Goal: Entertainment & Leisure: Consume media (video, audio)

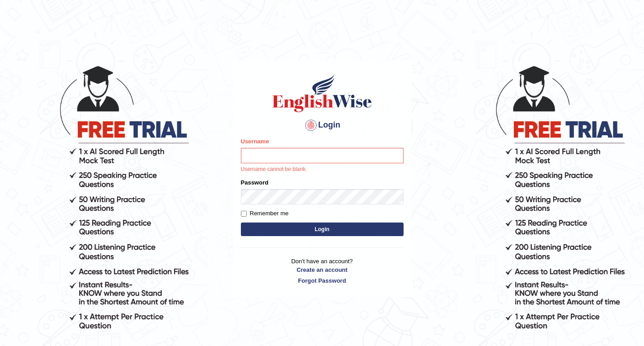
click at [420, 321] on body "Login Please fix the following errors: Username Username cannot be blank. Passw…" at bounding box center [322, 205] width 644 height 346
click at [304, 150] on div "Username Username cannot be blank." at bounding box center [322, 155] width 163 height 37
click at [320, 154] on input "Username" at bounding box center [322, 155] width 163 height 15
type input "Dechen30"
click at [264, 183] on label "Password" at bounding box center [255, 182] width 28 height 9
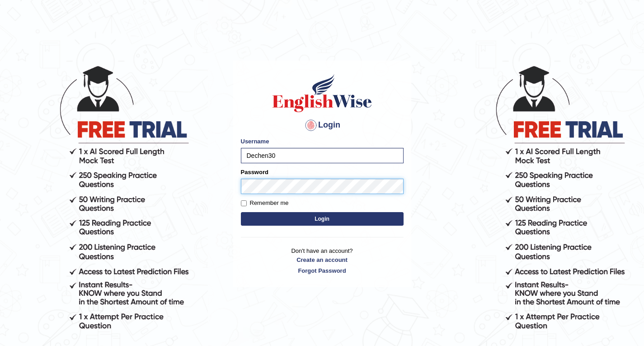
click at [241, 212] on button "Login" at bounding box center [322, 219] width 163 height 14
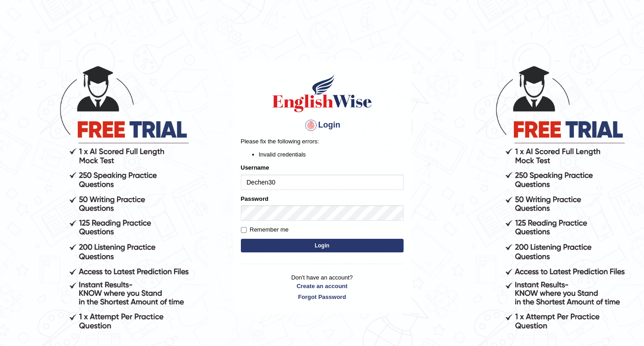
click at [309, 243] on button "Login" at bounding box center [322, 246] width 163 height 14
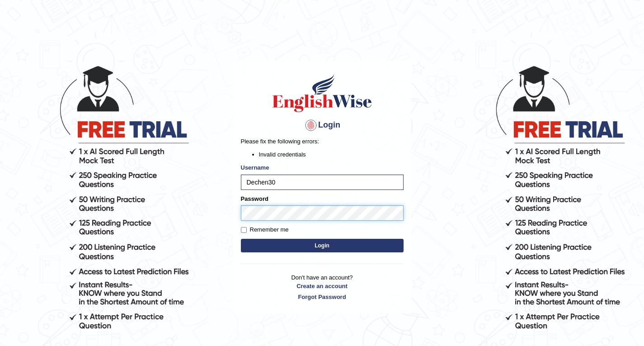
click at [241, 239] on button "Login" at bounding box center [322, 246] width 163 height 14
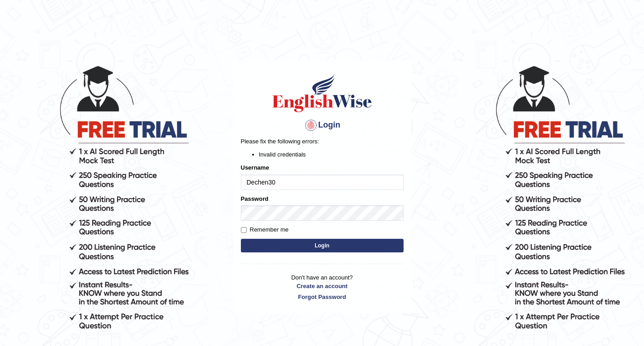
click at [329, 244] on button "Login" at bounding box center [322, 246] width 163 height 14
click at [293, 180] on input "Dechen30" at bounding box center [322, 181] width 163 height 15
click at [297, 183] on input "Dechen30" at bounding box center [322, 181] width 163 height 15
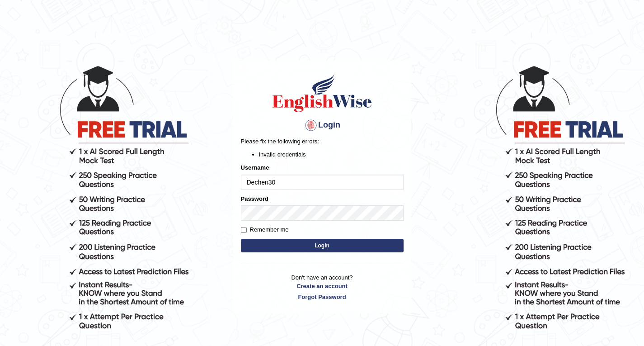
click at [324, 254] on form "Please fix the following errors: Invalid credentials Username Dechen30 Password…" at bounding box center [322, 195] width 163 height 117
click at [323, 246] on button "Login" at bounding box center [322, 246] width 163 height 14
click at [311, 246] on button "Login" at bounding box center [322, 246] width 163 height 14
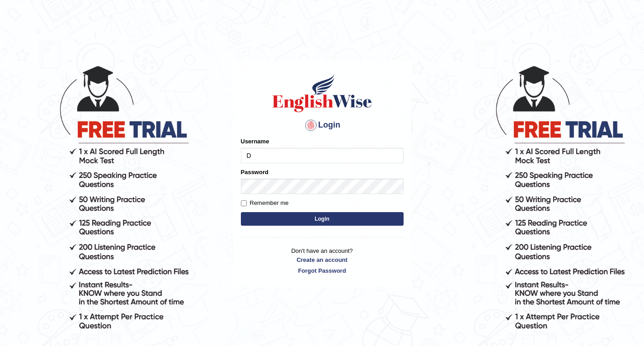
type input "Dechen30"
click at [252, 174] on label "Password" at bounding box center [255, 172] width 28 height 9
click at [320, 215] on button "Login" at bounding box center [322, 219] width 163 height 14
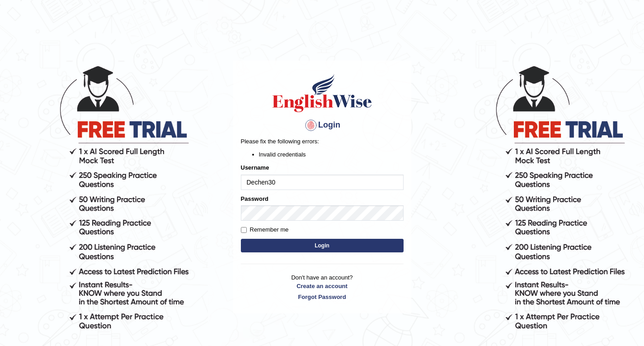
click at [314, 176] on input "Dechen30" at bounding box center [322, 181] width 163 height 15
click at [321, 175] on input "Dechen30" at bounding box center [322, 181] width 163 height 15
click at [321, 179] on input "Dechen30" at bounding box center [322, 181] width 163 height 15
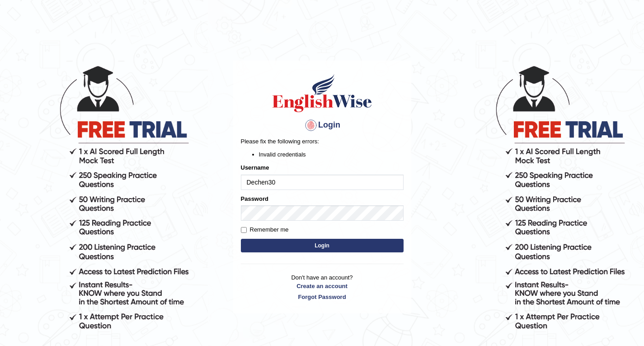
click at [247, 183] on input "Dechen30" at bounding box center [322, 181] width 163 height 15
click at [241, 239] on button "Login" at bounding box center [322, 246] width 163 height 14
click at [295, 179] on input "Dechen30" at bounding box center [322, 181] width 163 height 15
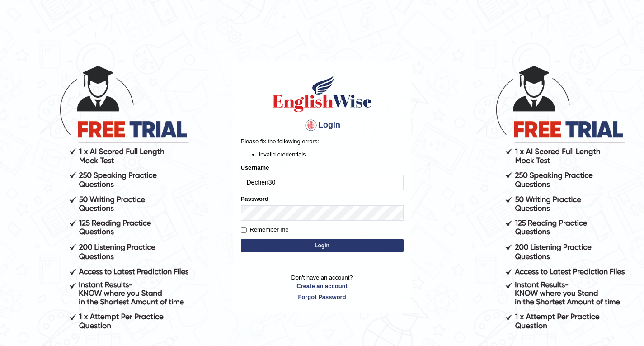
click at [315, 180] on input "Dechen30" at bounding box center [322, 181] width 163 height 15
click at [365, 241] on button "Login" at bounding box center [322, 246] width 163 height 14
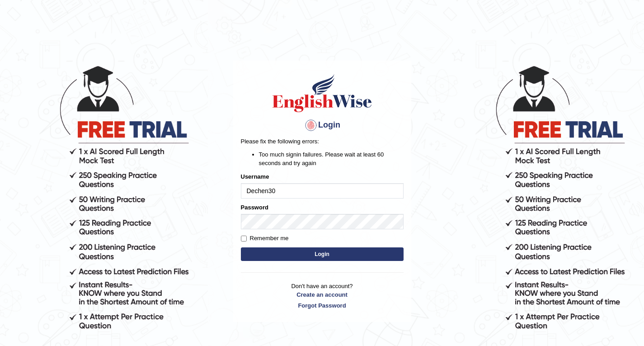
click at [293, 191] on input "Dechen30" at bounding box center [322, 190] width 163 height 15
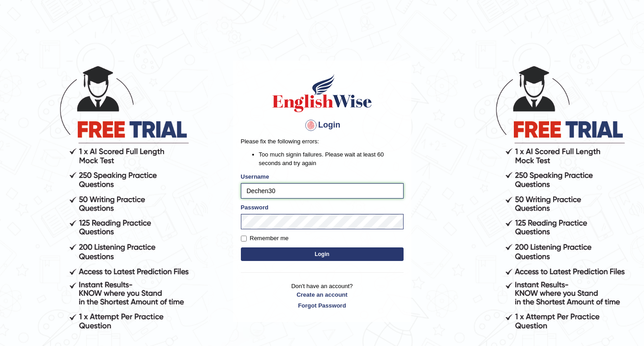
click at [294, 190] on input "Dechen30" at bounding box center [322, 190] width 163 height 15
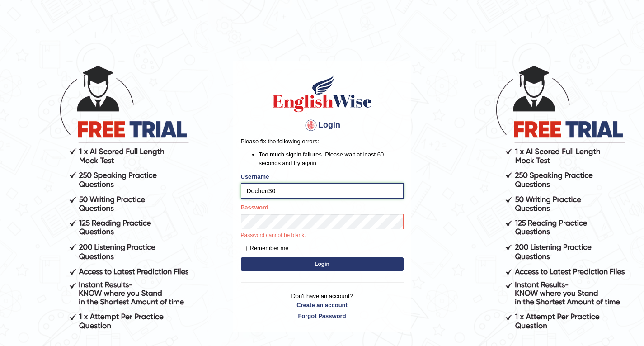
click at [294, 190] on input "Dechen30" at bounding box center [322, 190] width 163 height 15
drag, startPoint x: 294, startPoint y: 190, endPoint x: 286, endPoint y: 192, distance: 8.8
click at [286, 192] on input "Dechen30" at bounding box center [322, 190] width 163 height 15
type input "Dechen30"
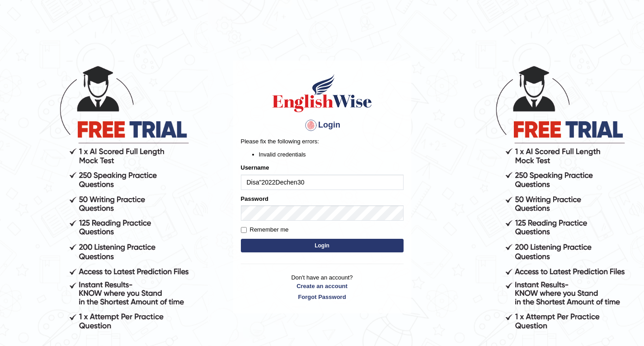
click at [265, 182] on input "Disa"2022Dechen30" at bounding box center [322, 181] width 163 height 15
click at [263, 181] on input "Disa"2022Dechen30" at bounding box center [322, 181] width 163 height 15
drag, startPoint x: 277, startPoint y: 183, endPoint x: 249, endPoint y: 182, distance: 28.5
click at [249, 182] on input "Disa@2022Dechen30" at bounding box center [322, 181] width 163 height 15
click at [279, 181] on input "Disa@2022Dechen30" at bounding box center [322, 181] width 163 height 15
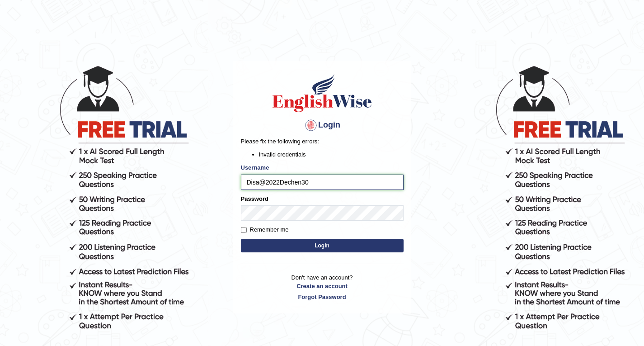
click at [279, 181] on input "Disa@2022Dechen30" at bounding box center [322, 181] width 163 height 15
drag, startPoint x: 348, startPoint y: 183, endPoint x: 295, endPoint y: 178, distance: 53.6
click at [348, 183] on input "Disa@2022Dechen30" at bounding box center [322, 181] width 163 height 15
click at [313, 184] on input "Disa@2022Dechen30" at bounding box center [322, 181] width 163 height 15
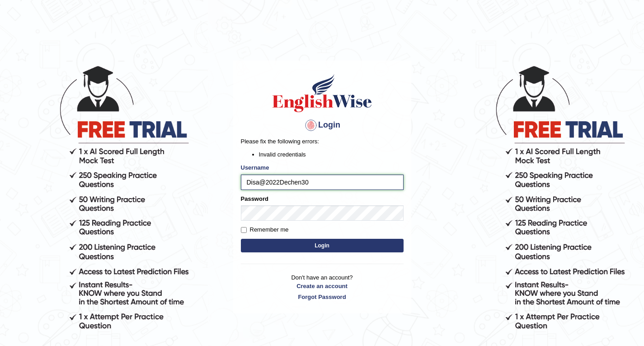
click at [313, 184] on input "Disa@2022Dechen30" at bounding box center [322, 181] width 163 height 15
click at [326, 182] on input "Disa@2022Dechen30" at bounding box center [322, 181] width 163 height 15
drag, startPoint x: 279, startPoint y: 183, endPoint x: 242, endPoint y: 182, distance: 37.5
click at [242, 182] on input "Disa@2022Dechen30" at bounding box center [322, 181] width 163 height 15
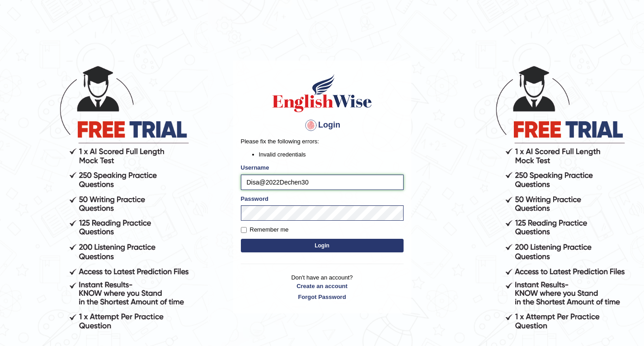
drag, startPoint x: 278, startPoint y: 181, endPoint x: 239, endPoint y: 181, distance: 38.9
click at [239, 181] on div "Login Please fix the following errors: Invalid credentials Username Disa@2022De…" at bounding box center [322, 187] width 178 height 253
click at [251, 183] on input "2Dechen30" at bounding box center [322, 181] width 163 height 15
type input "Dechen30"
click at [241, 239] on button "Login" at bounding box center [322, 246] width 163 height 14
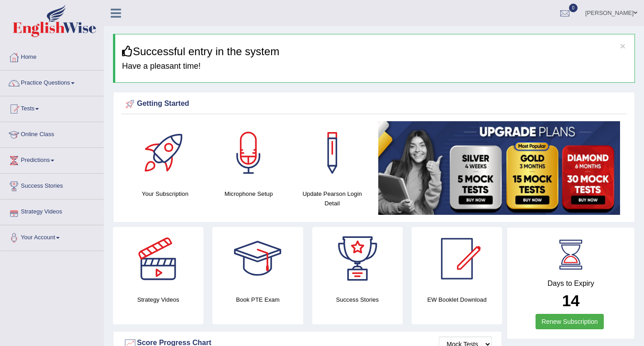
click at [31, 212] on link "Strategy Videos" at bounding box center [51, 210] width 103 height 23
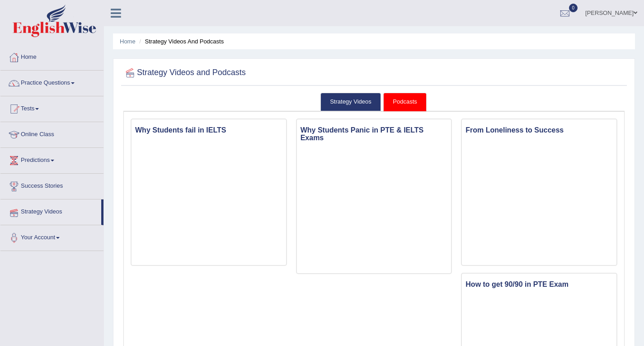
click at [45, 212] on link "Strategy Videos" at bounding box center [50, 210] width 101 height 23
click at [342, 103] on link "Strategy Videos" at bounding box center [350, 102] width 61 height 19
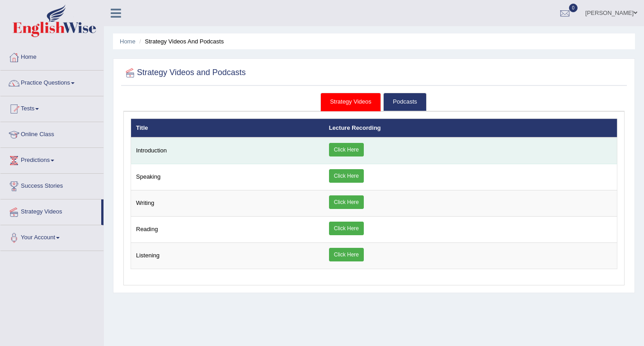
click at [339, 148] on link "Click Here" at bounding box center [346, 150] width 35 height 14
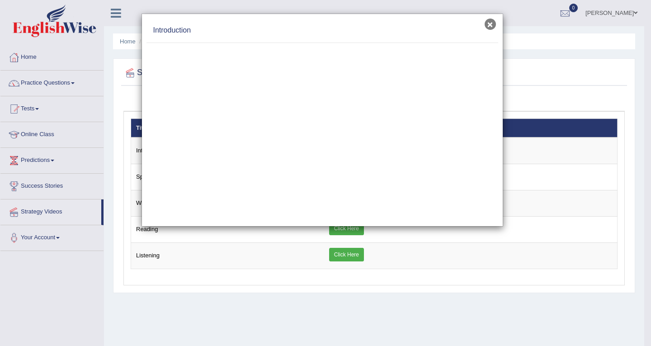
click at [488, 24] on button "×" at bounding box center [490, 24] width 11 height 11
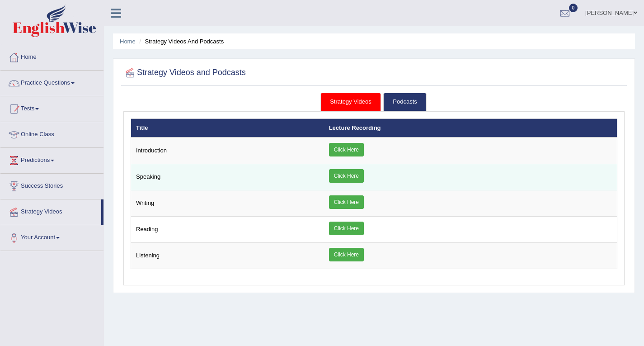
click at [346, 177] on link "Click Here" at bounding box center [346, 176] width 35 height 14
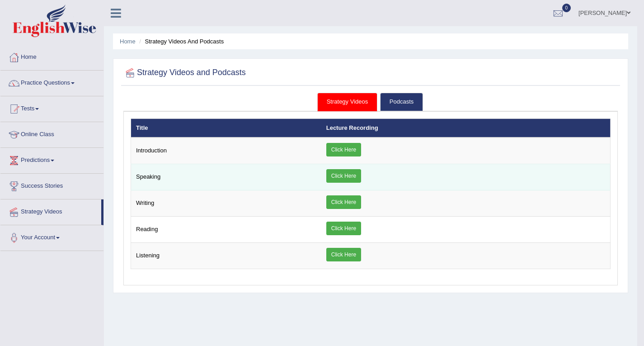
click at [346, 177] on link "Click Here" at bounding box center [343, 176] width 35 height 14
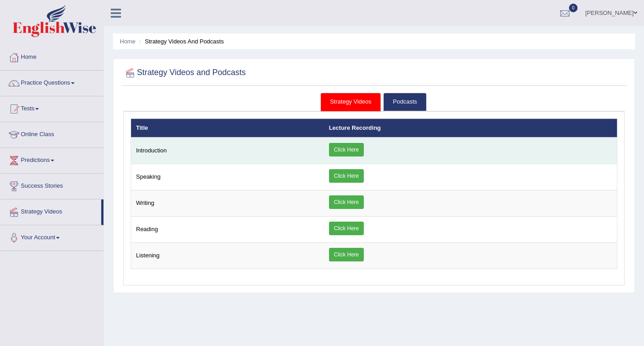
click at [355, 153] on link "Click Here" at bounding box center [346, 150] width 35 height 14
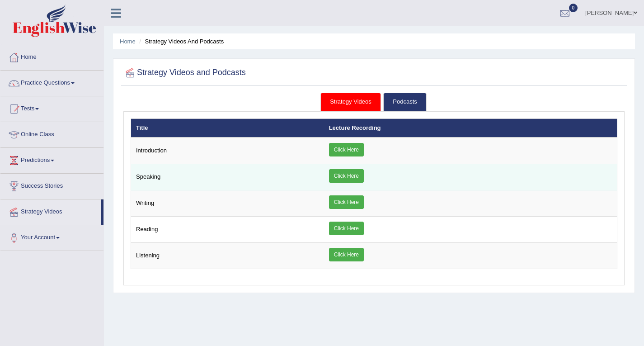
click at [337, 179] on link "Click Here" at bounding box center [346, 176] width 35 height 14
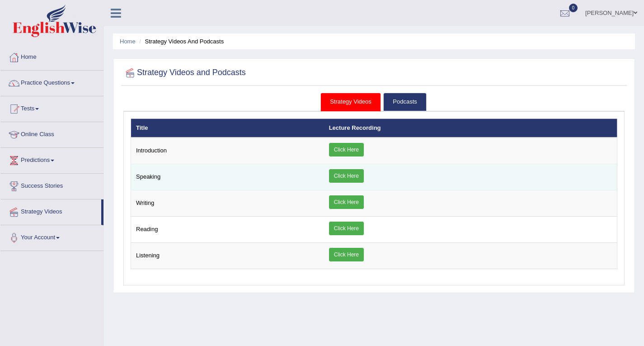
click at [337, 179] on link "Click Here" at bounding box center [346, 176] width 35 height 14
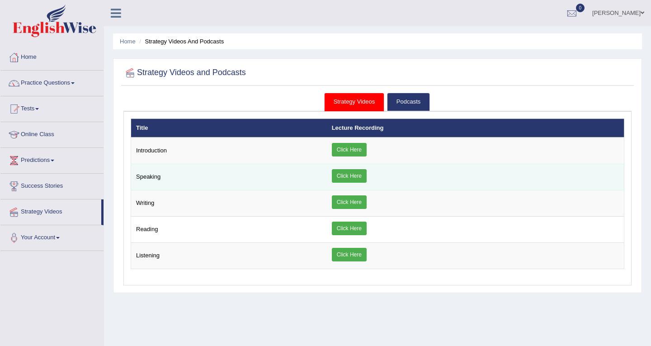
click at [337, 179] on div "× Introduction × Speaking × × ×" at bounding box center [378, 193] width 494 height 151
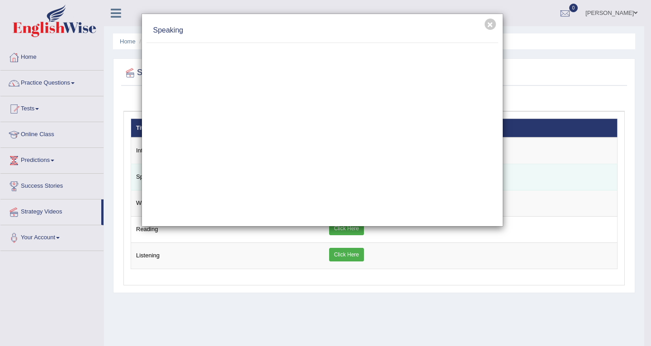
click at [337, 179] on link "Click Here" at bounding box center [346, 176] width 35 height 14
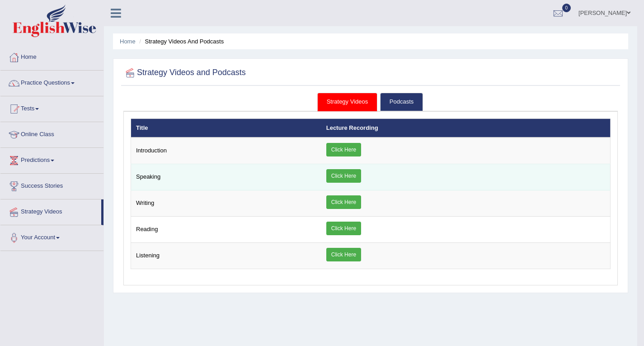
click at [337, 179] on link "Click Here" at bounding box center [343, 176] width 35 height 14
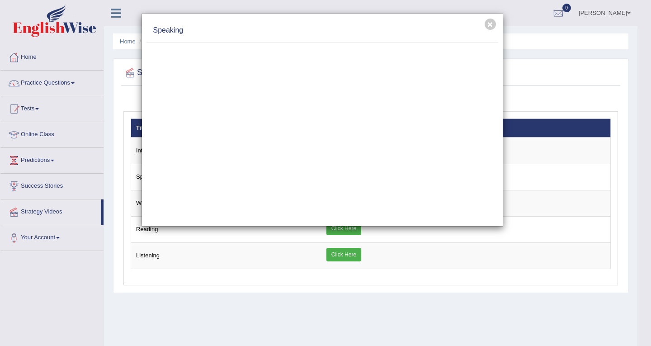
click at [395, 289] on div "× Speaking" at bounding box center [325, 173] width 651 height 346
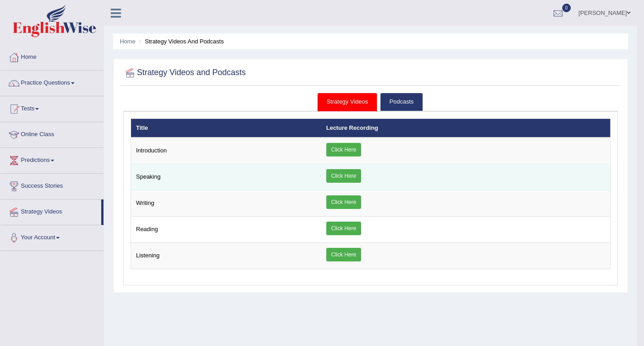
click at [349, 182] on link "Click Here" at bounding box center [343, 176] width 35 height 14
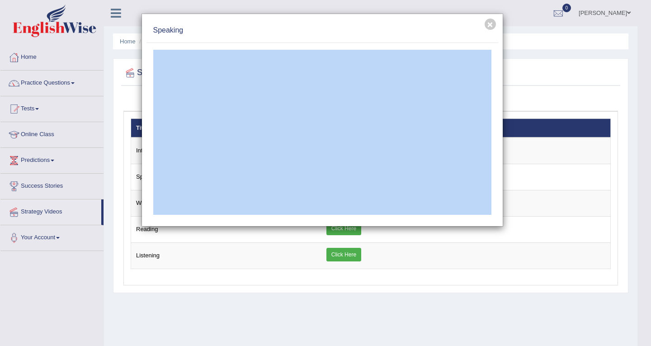
click at [353, 38] on div "Speaking" at bounding box center [322, 31] width 352 height 24
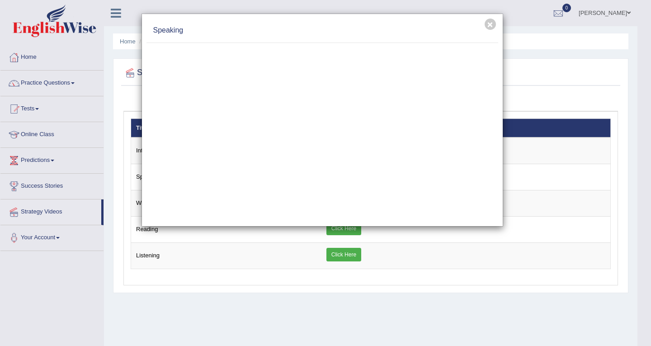
click at [353, 38] on div "Speaking" at bounding box center [322, 31] width 352 height 24
